Goal: Information Seeking & Learning: Find specific fact

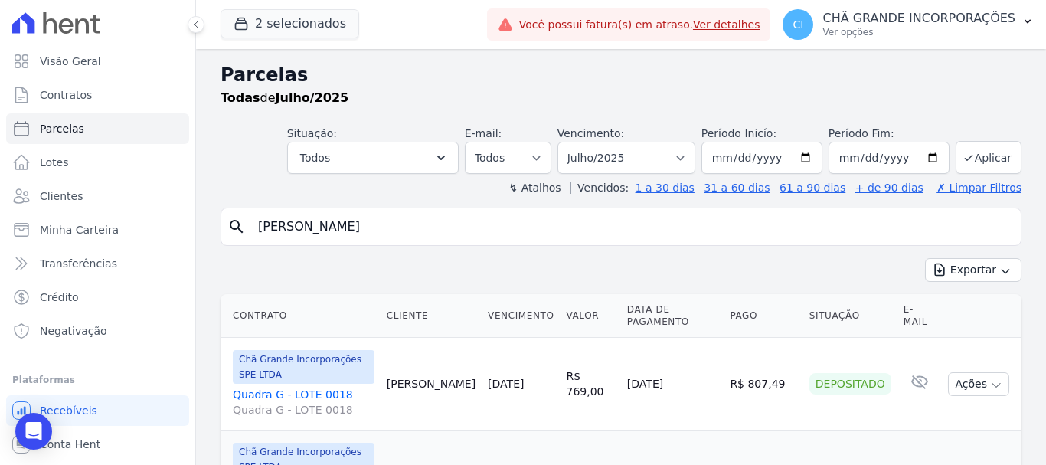
select select
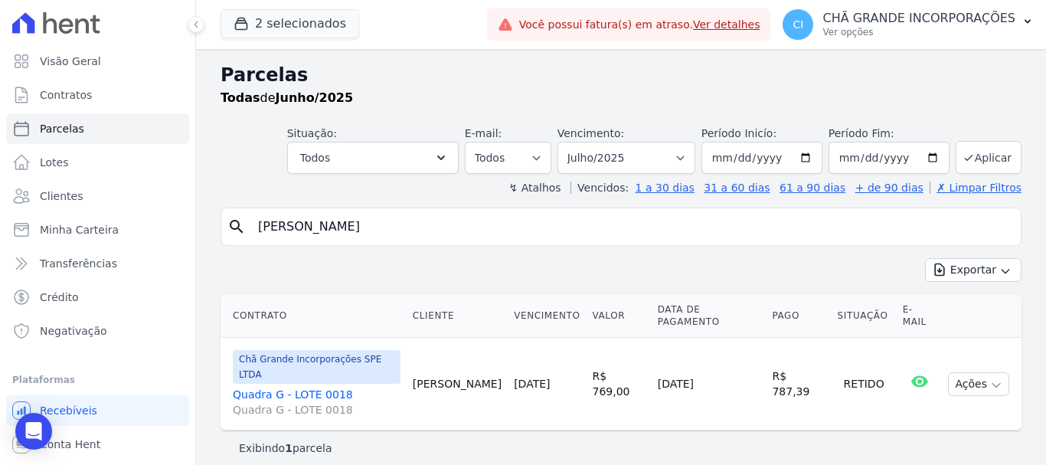
select select
select select "07/2025"
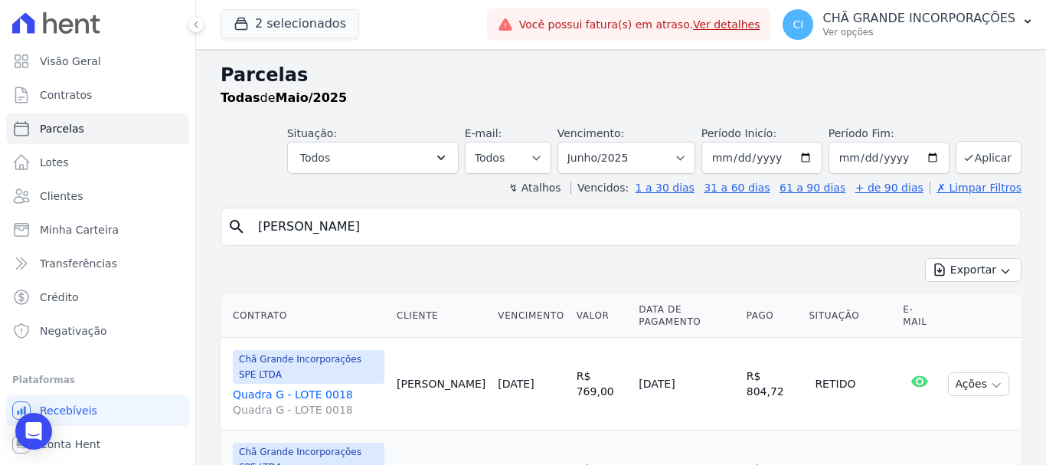
select select
select select "06/2025"
click at [292, 27] on button "2 selecionados" at bounding box center [289, 23] width 139 height 29
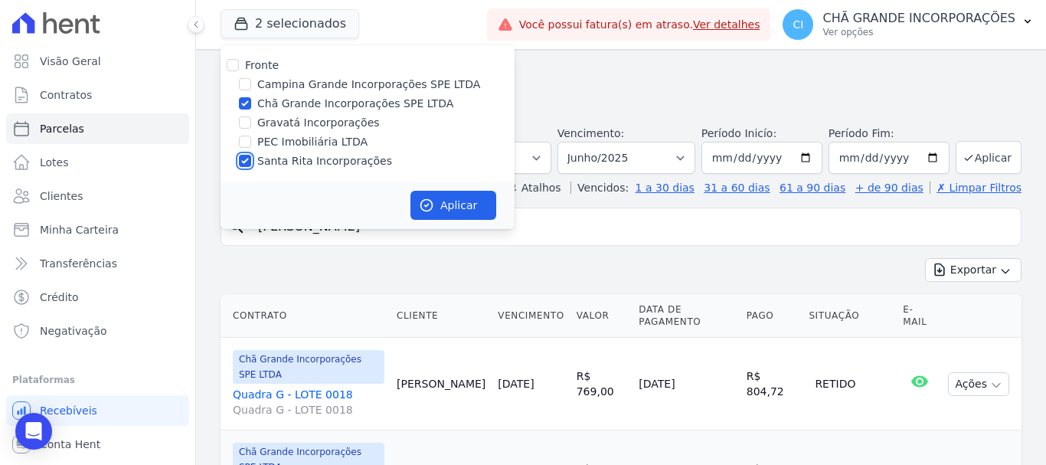
click at [246, 160] on input "Santa Rita Incorporações" at bounding box center [245, 161] width 12 height 12
checkbox input "false"
click at [246, 103] on input "Chã Grande Incorporações SPE LTDA" at bounding box center [245, 103] width 12 height 12
checkbox input "false"
click at [243, 82] on input "Campina Grande Incorporações SPE LTDA" at bounding box center [245, 84] width 12 height 12
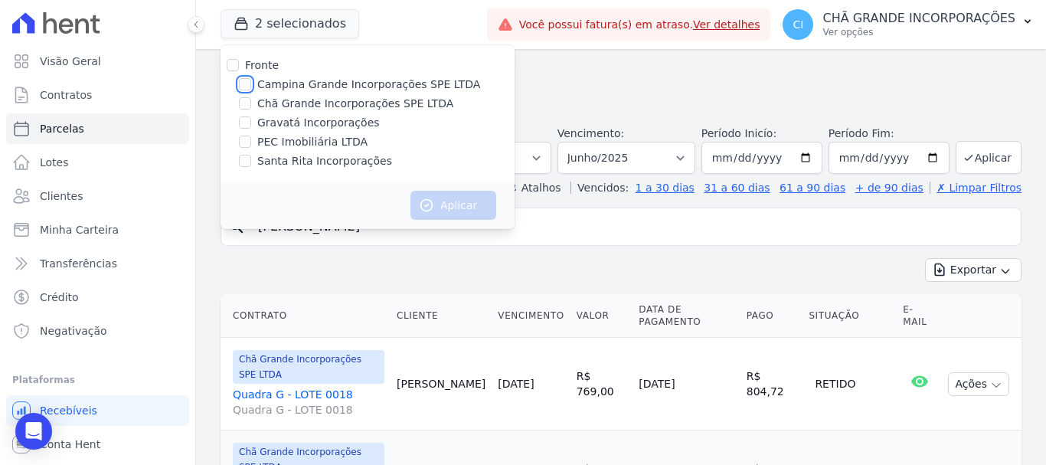
checkbox input "true"
click at [433, 200] on icon "button" at bounding box center [426, 204] width 15 height 15
select select
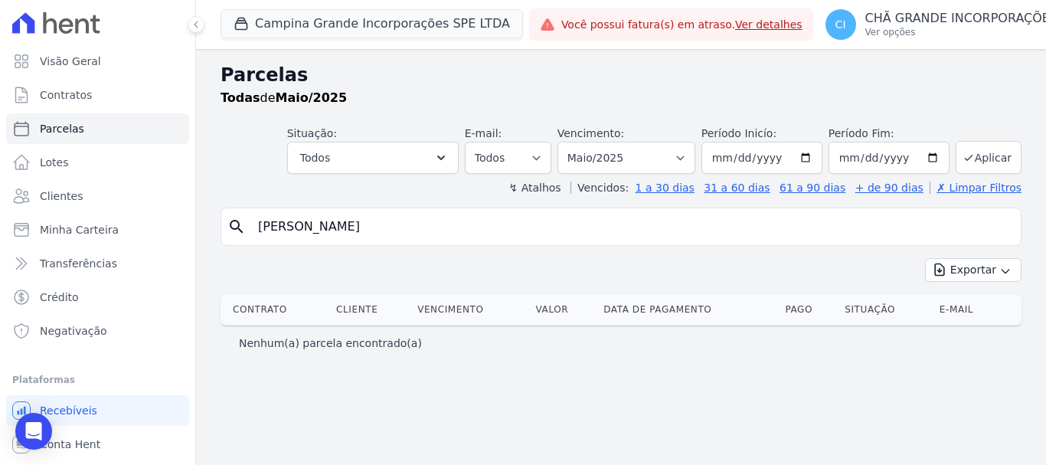
click at [354, 233] on input "thulio mateus" at bounding box center [631, 226] width 765 height 31
click at [351, 230] on input "thulio mateus" at bounding box center [631, 226] width 765 height 31
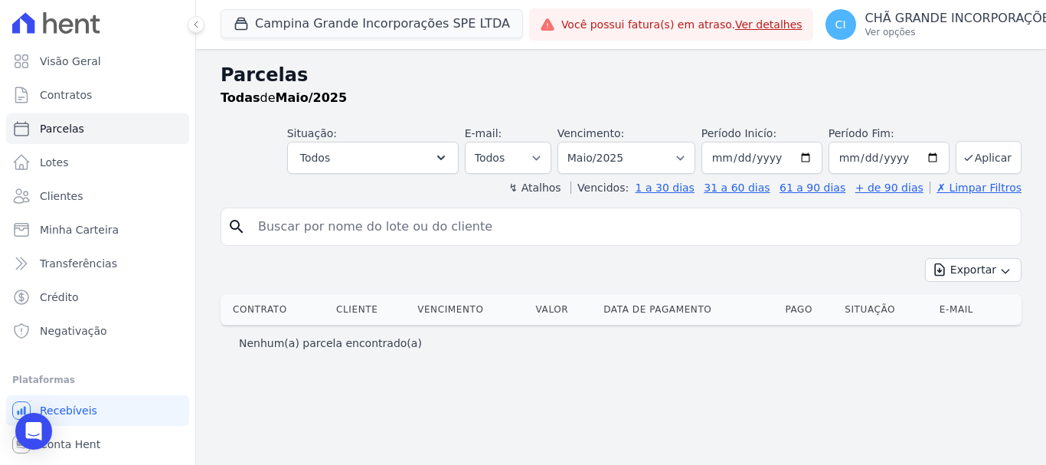
click at [286, 221] on input "search" at bounding box center [631, 226] width 765 height 31
type input "[PERSON_NAME]"
select select
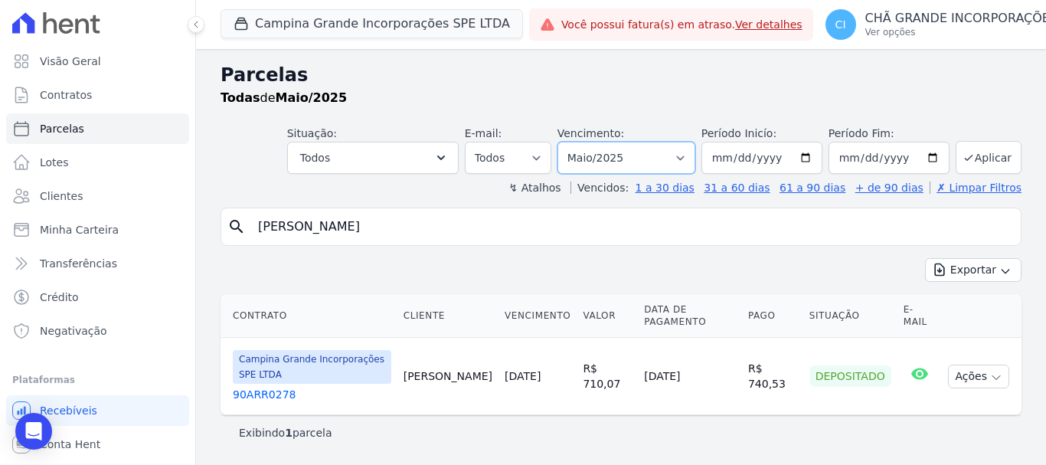
click at [695, 153] on select "Filtrar por período ──────── Todos os meses Janeiro/2023 Fevereiro/2023 Março/2…" at bounding box center [626, 158] width 138 height 32
select select "06/2025"
click at [579, 142] on select "Filtrar por período ──────── Todos os meses Janeiro/2023 Fevereiro/2023 Março/2…" at bounding box center [626, 158] width 138 height 32
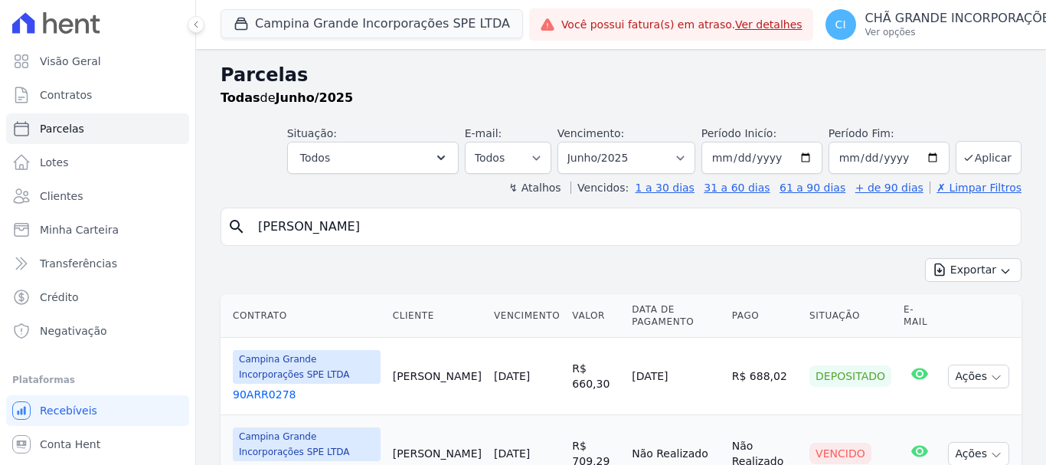
select select
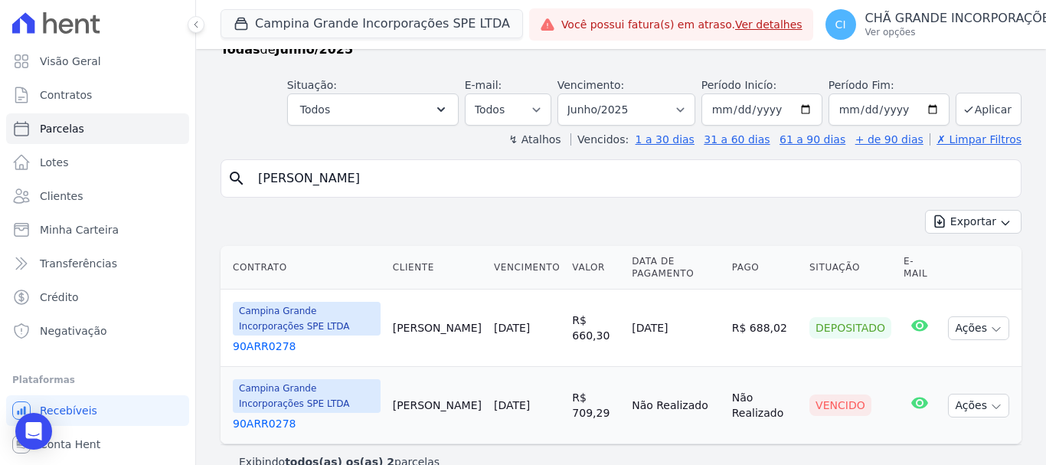
scroll to position [74, 0]
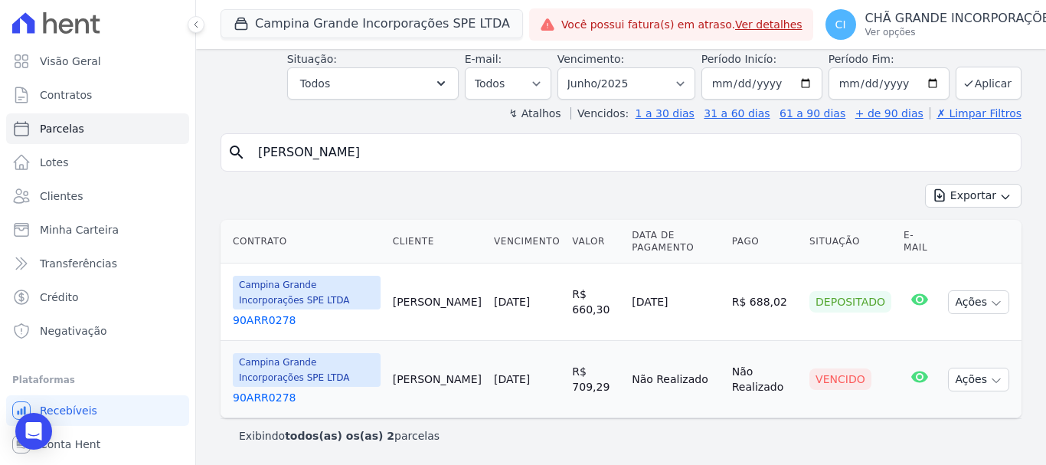
click at [252, 397] on link "90ARR0278" at bounding box center [307, 397] width 148 height 15
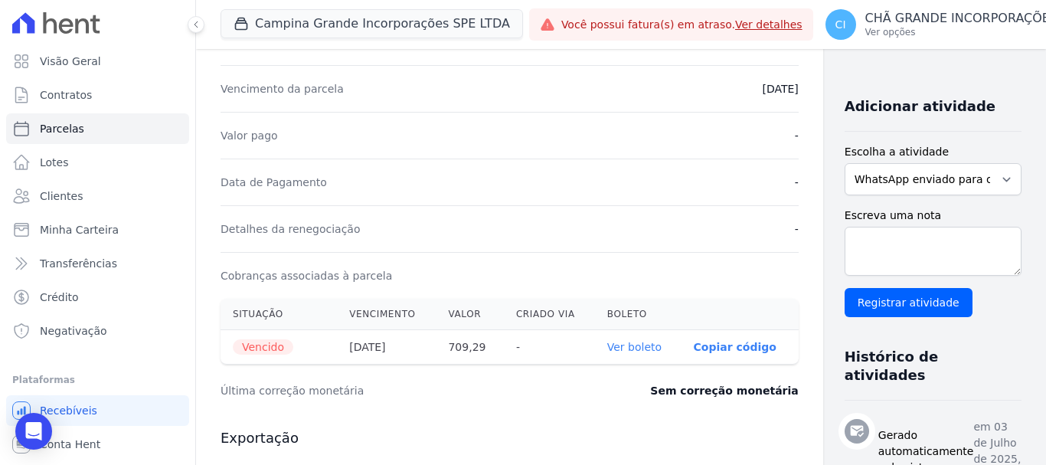
scroll to position [306, 0]
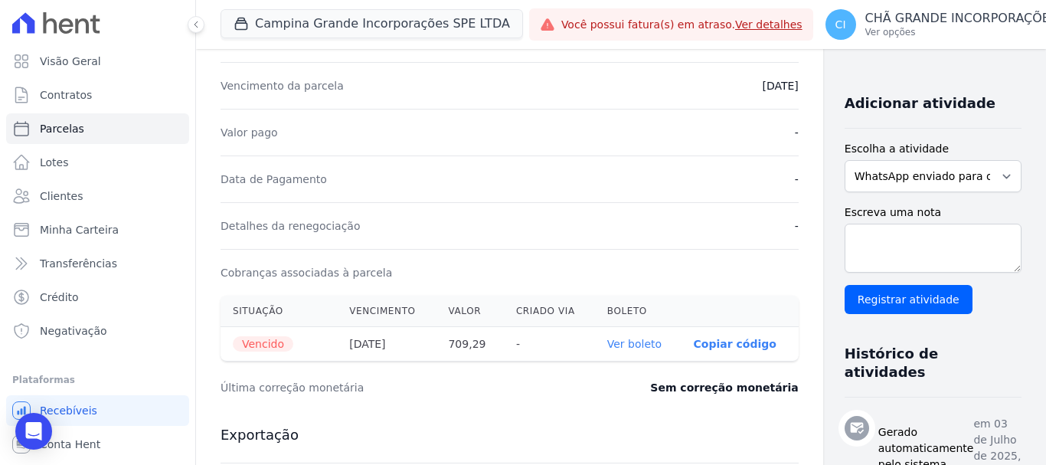
click at [607, 348] on link "Ver boleto" at bounding box center [634, 344] width 54 height 12
